Goal: Information Seeking & Learning: Learn about a topic

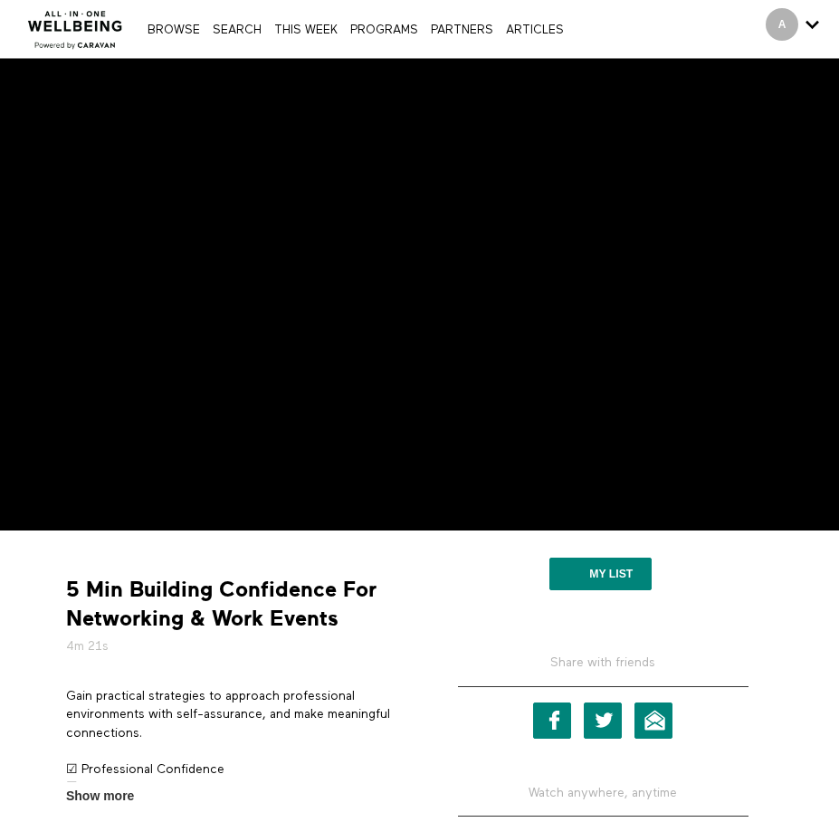
click at [756, 550] on div "My list" at bounding box center [603, 576] width 354 height 64
click at [335, 560] on div "5 Min Building Confidence For Networking & Work Events 4m 21s Gain practical st…" at bounding box center [237, 675] width 368 height 262
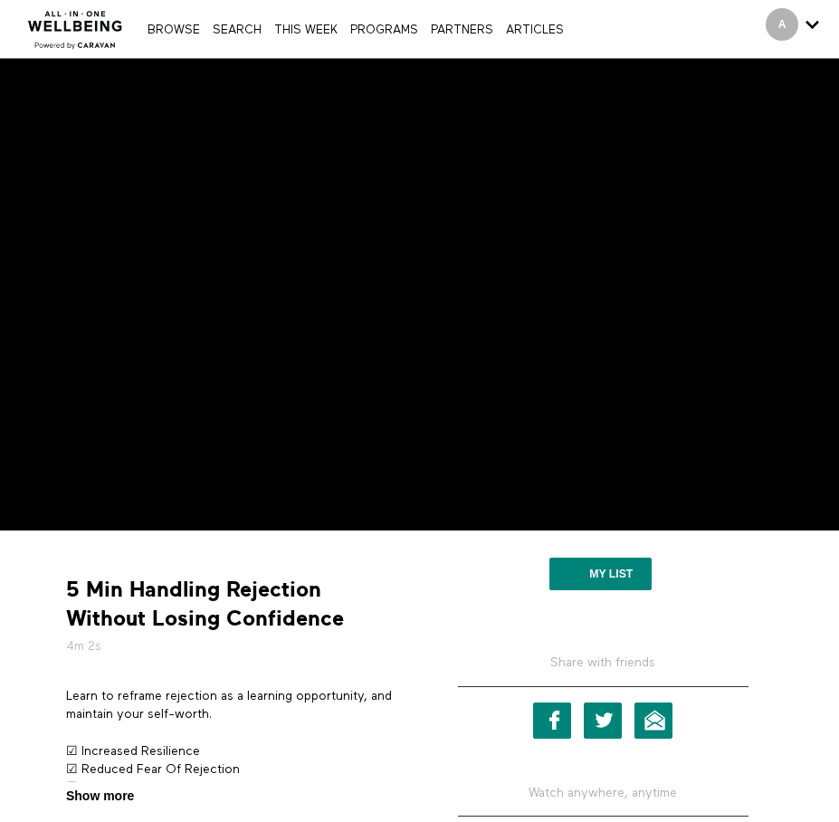
click at [112, 801] on span "Show more" at bounding box center [100, 796] width 68 height 19
click at [0, 0] on input "Show more Show less" at bounding box center [0, 0] width 0 height 0
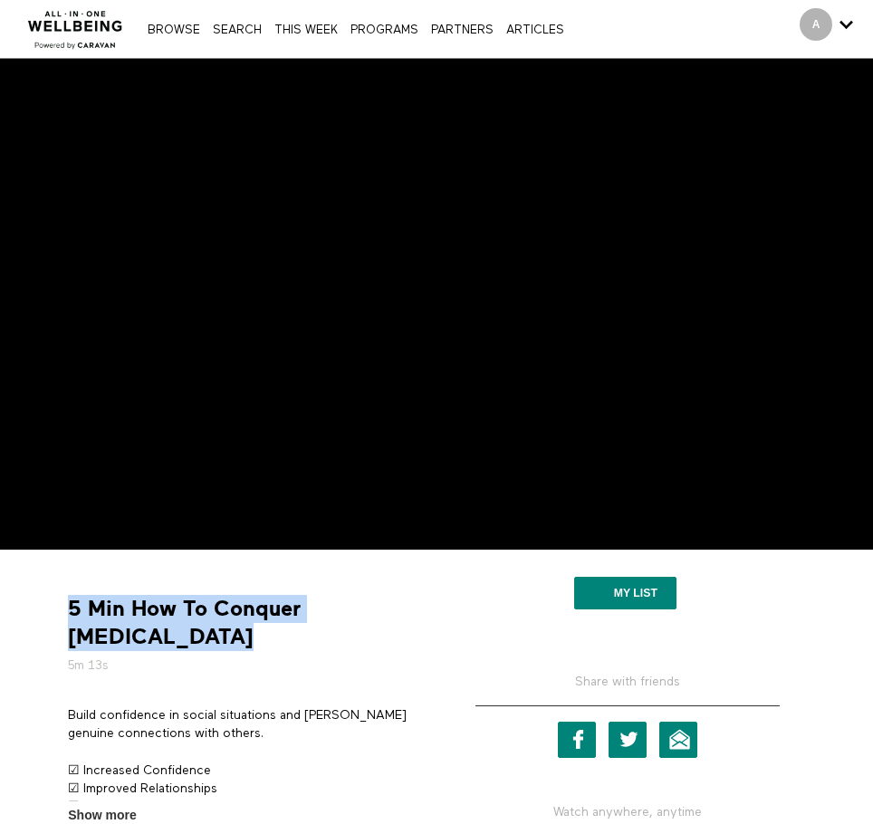
drag, startPoint x: 145, startPoint y: 635, endPoint x: 32, endPoint y: 597, distance: 119.4
click at [32, 597] on div "5 Min How To Conquer Social Anxiety 5m 13s Build confidence in social situation…" at bounding box center [436, 751] width 873 height 403
click at [138, 617] on strong "5 Min How To Conquer Social Anxiety" at bounding box center [245, 623] width 355 height 56
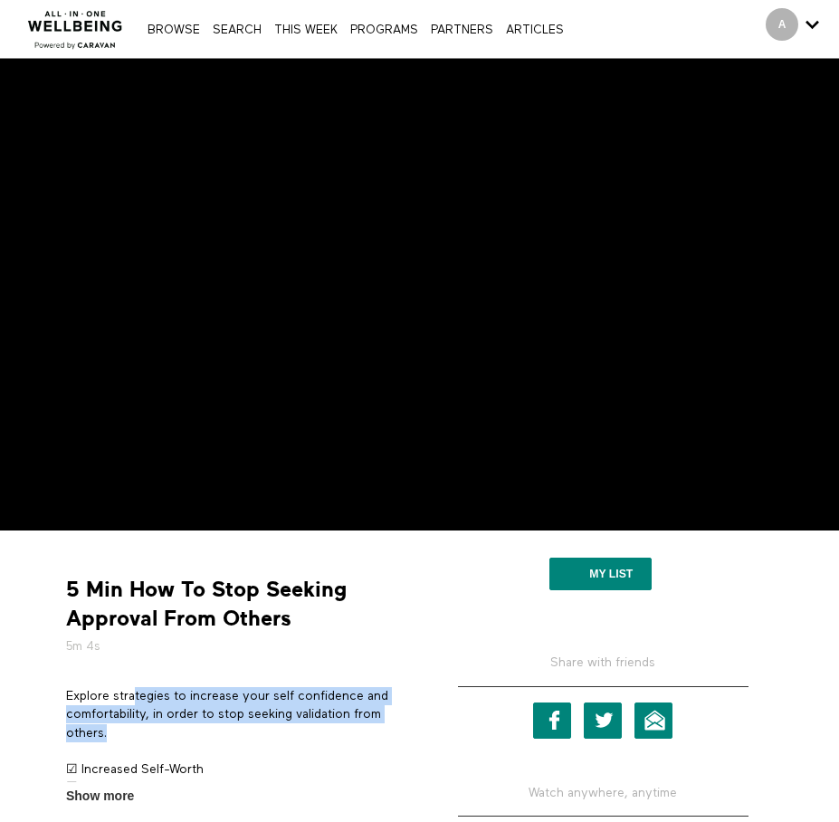
drag, startPoint x: 137, startPoint y: 696, endPoint x: 225, endPoint y: 738, distance: 97.2
click at [225, 738] on p "Explore strategies to increase your self confidence and comfortability, in orde…" at bounding box center [236, 714] width 340 height 55
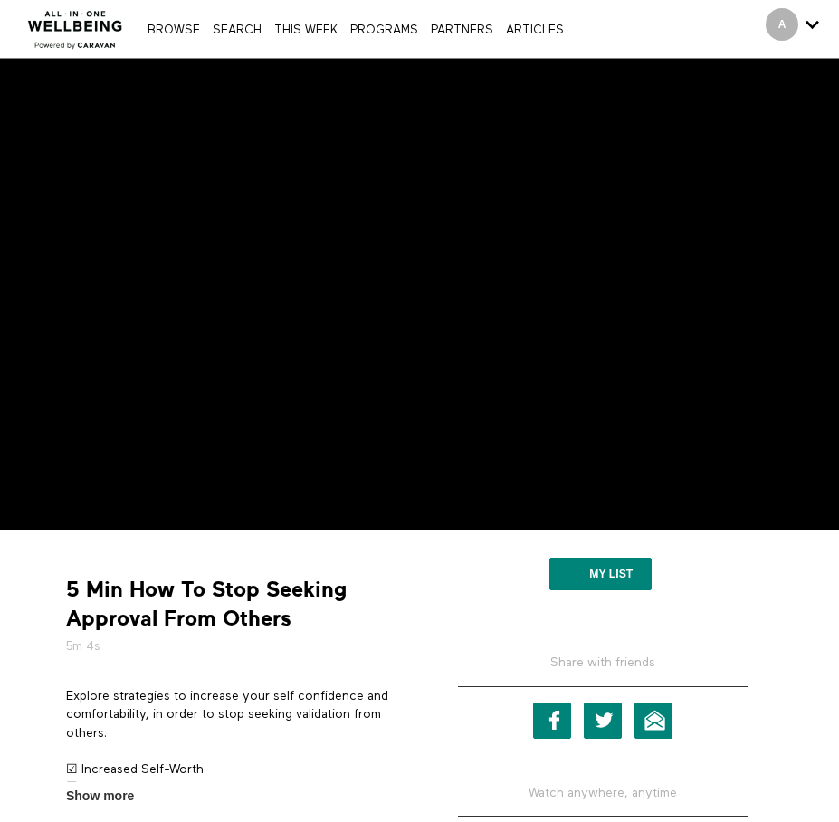
click at [167, 773] on p "☑ Increased Self-Worth ☑ Enhanced Peace Of Mind ☑ Boosted Confidence" at bounding box center [236, 788] width 340 height 55
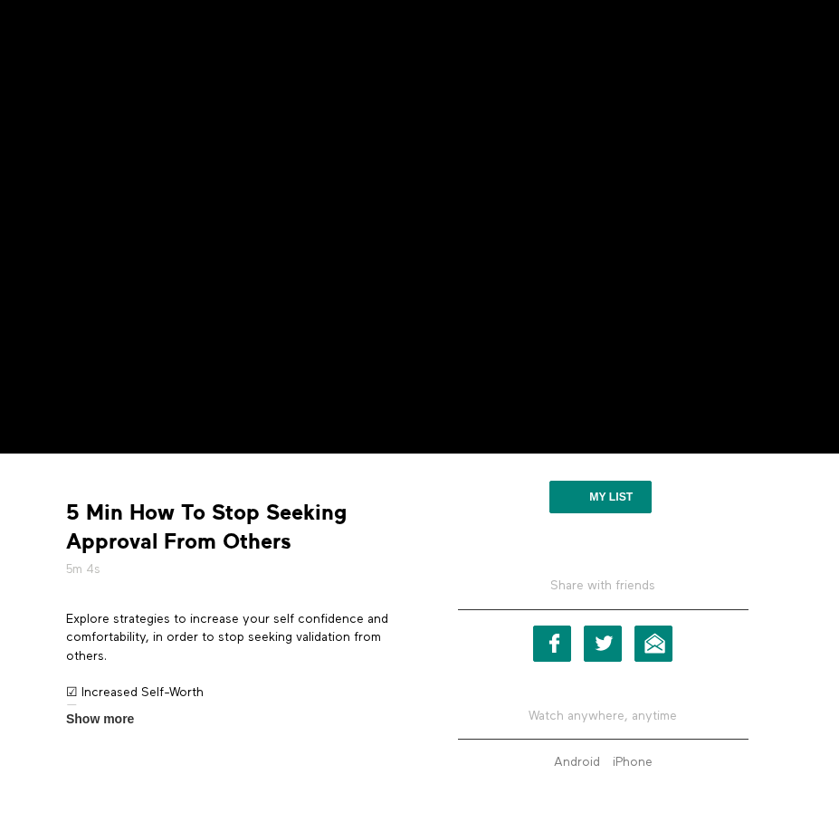
scroll to position [78, 0]
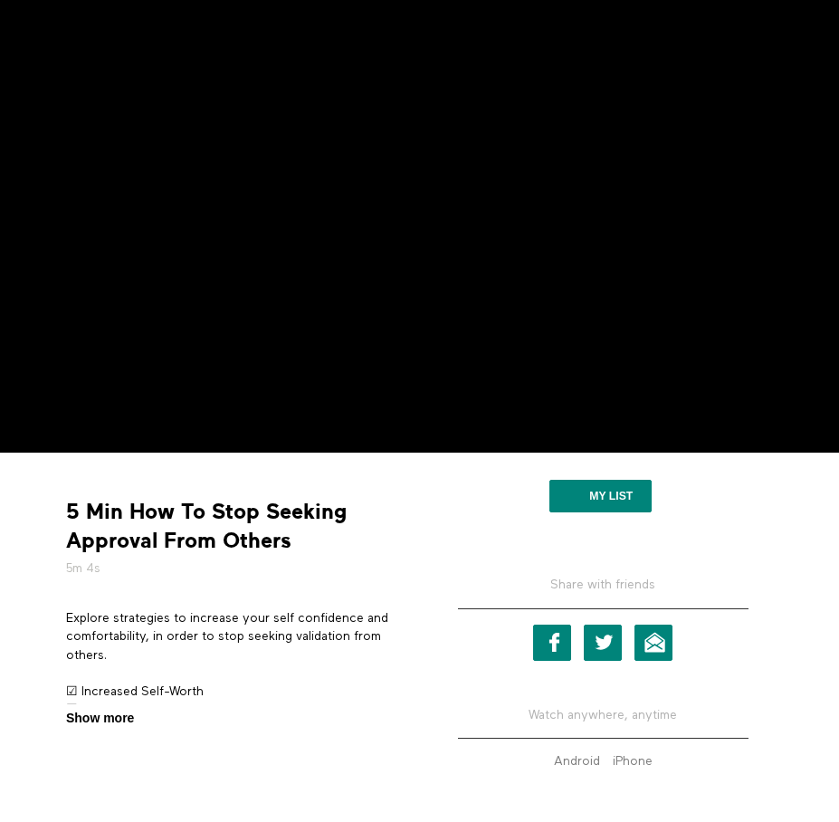
click at [115, 724] on span "Show more" at bounding box center [100, 718] width 68 height 19
click at [0, 0] on input "Show more Show less" at bounding box center [0, 0] width 0 height 0
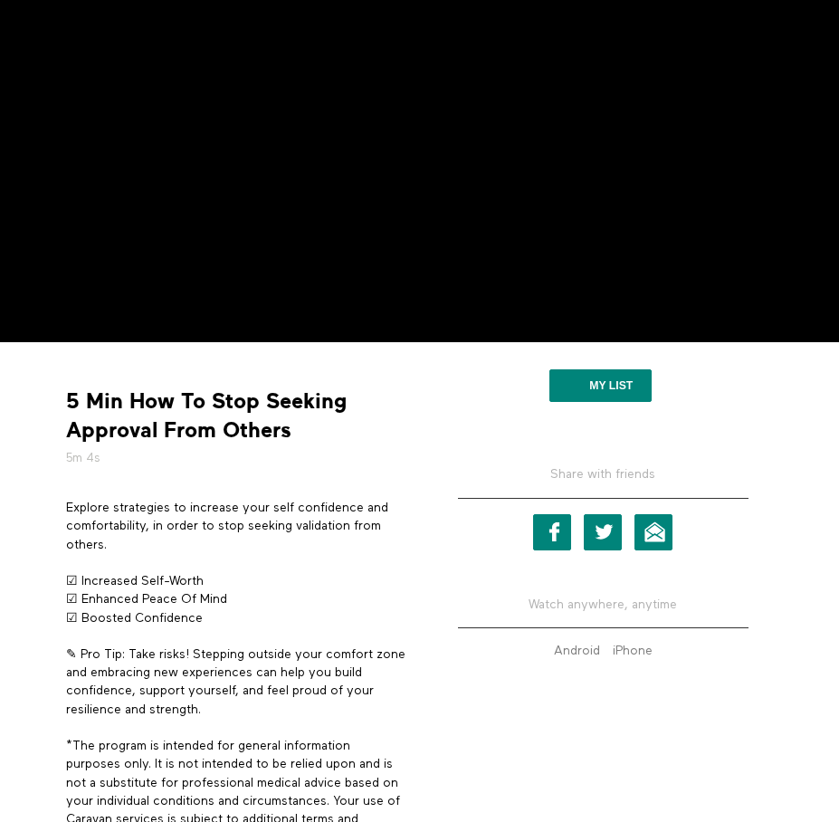
scroll to position [0, 0]
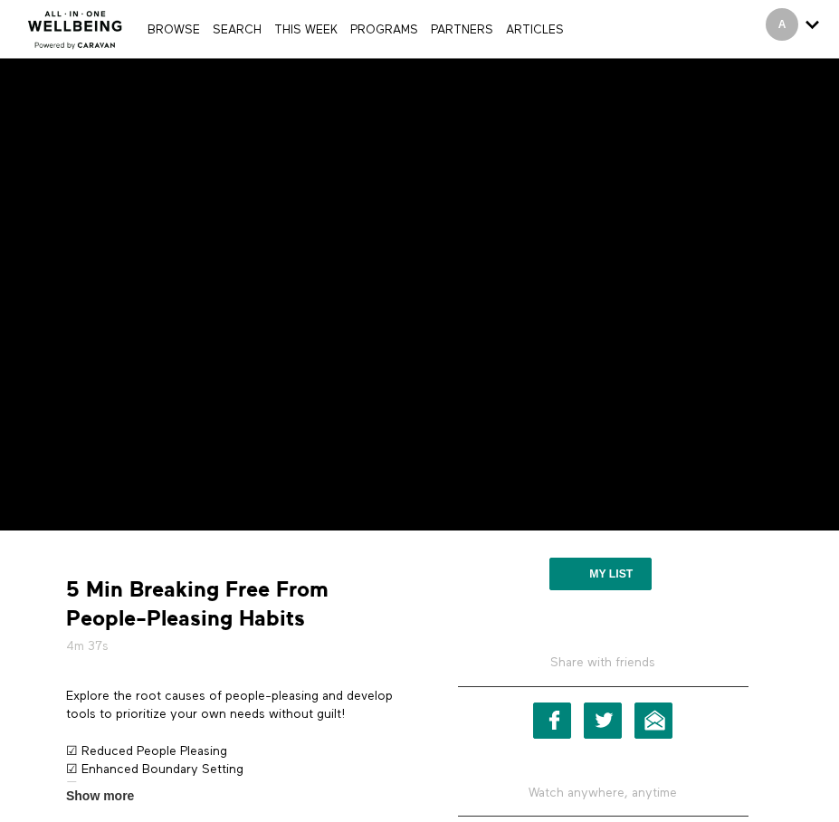
click at [397, 584] on strong "5 Min Breaking Free From People-Pleasing Habits" at bounding box center [236, 604] width 340 height 56
click at [108, 798] on span "Show more" at bounding box center [100, 796] width 68 height 19
click at [0, 0] on input "Show more Show less" at bounding box center [0, 0] width 0 height 0
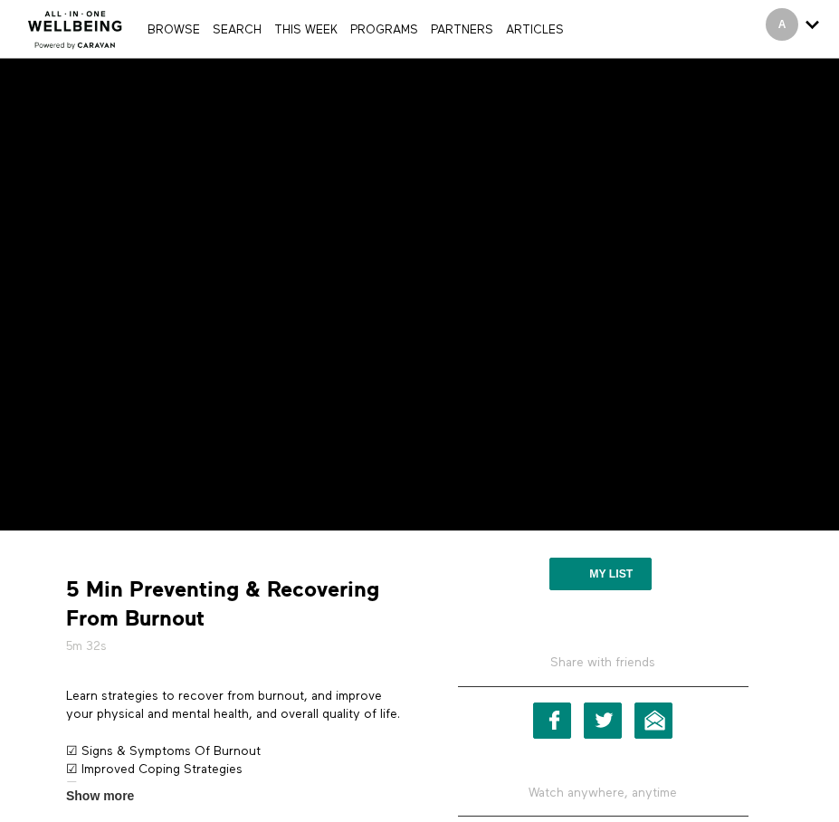
click at [442, 576] on div "My list" at bounding box center [603, 576] width 354 height 64
click at [330, 621] on strong "5 Min Preventing & Recovering From Burnout" at bounding box center [236, 604] width 340 height 56
click at [211, 572] on div "5 Min Preventing & Recovering From Burnout 5m 32s Learn strategies to recover f…" at bounding box center [237, 675] width 368 height 262
click at [484, 577] on div "My list" at bounding box center [603, 576] width 354 height 64
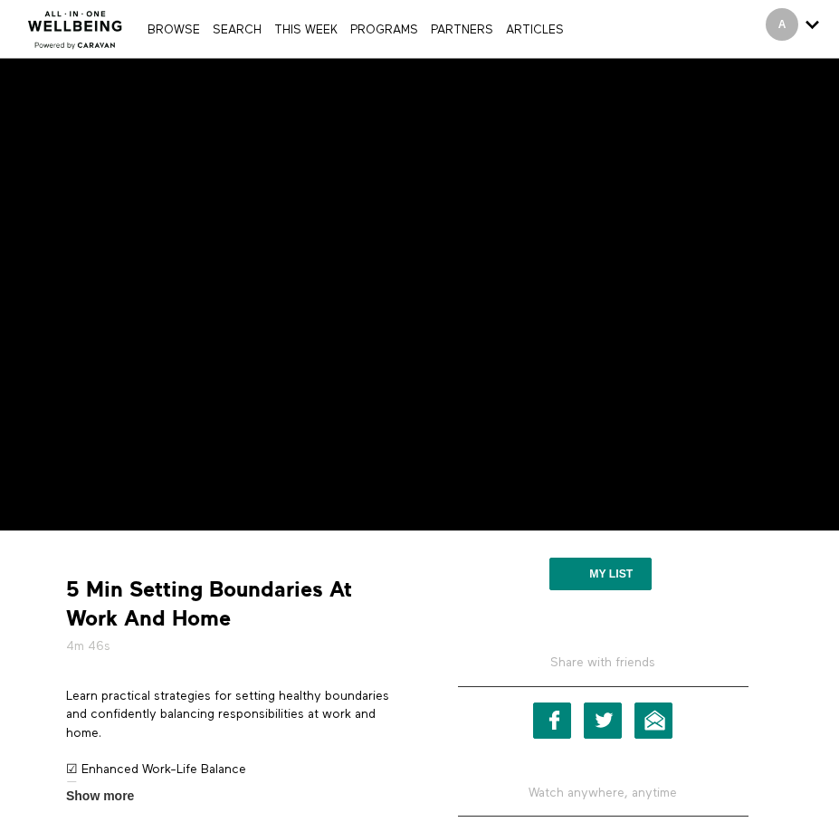
click at [467, 536] on div "5 Min Setting Boundaries At Work And Home 4m 46s Learn practical strategies for…" at bounding box center [419, 732] width 839 height 403
click at [402, 634] on div "5 Min Setting Boundaries At Work And Home 4m 46s" at bounding box center [236, 616] width 354 height 80
